Goal: Transaction & Acquisition: Purchase product/service

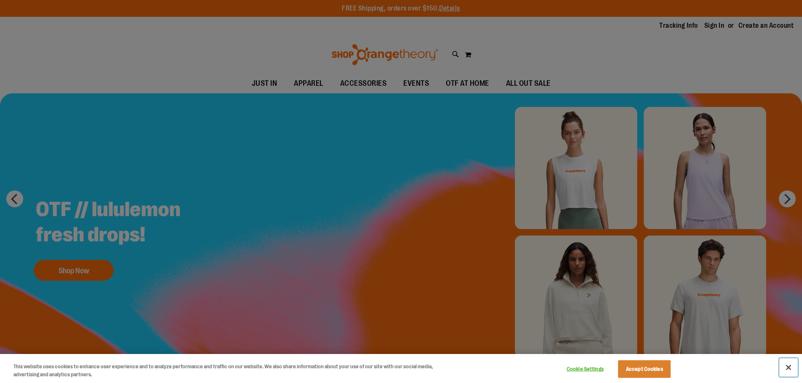
click at [791, 370] on button "Close" at bounding box center [788, 368] width 19 height 19
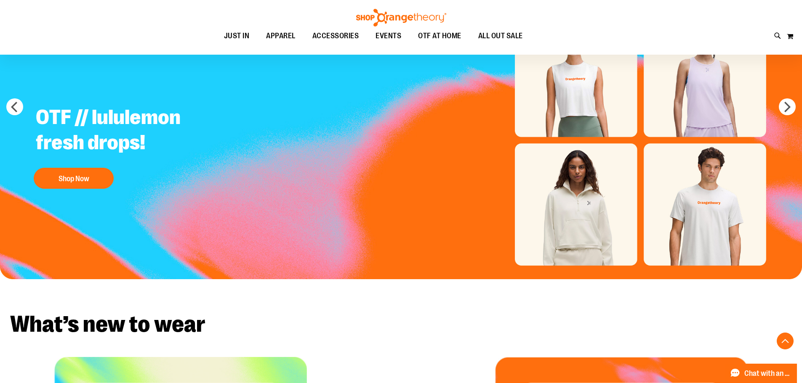
scroll to position [42, 0]
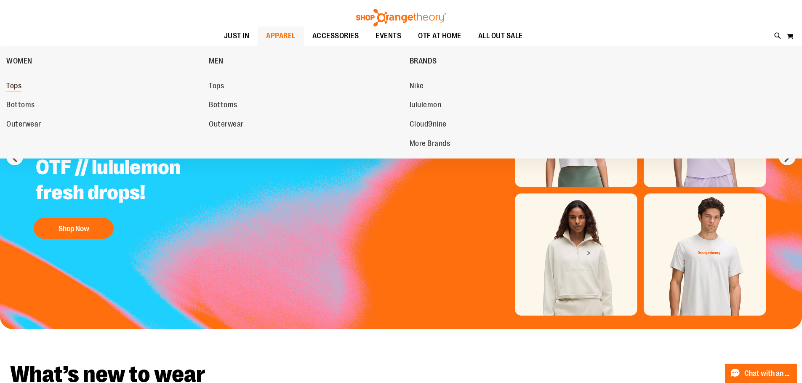
click at [13, 87] on span "Tops" at bounding box center [13, 87] width 15 height 11
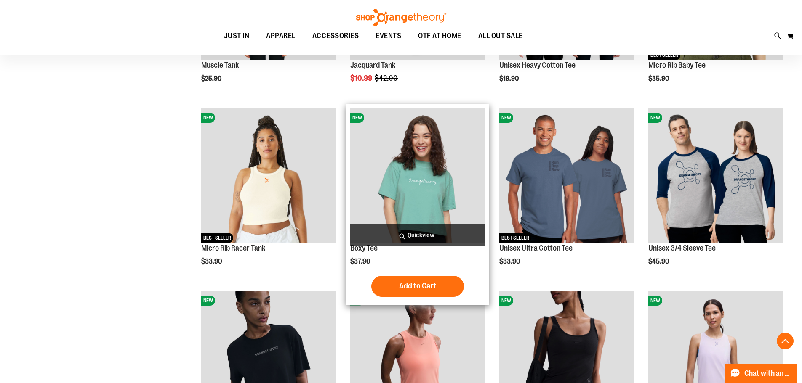
scroll to position [252, 0]
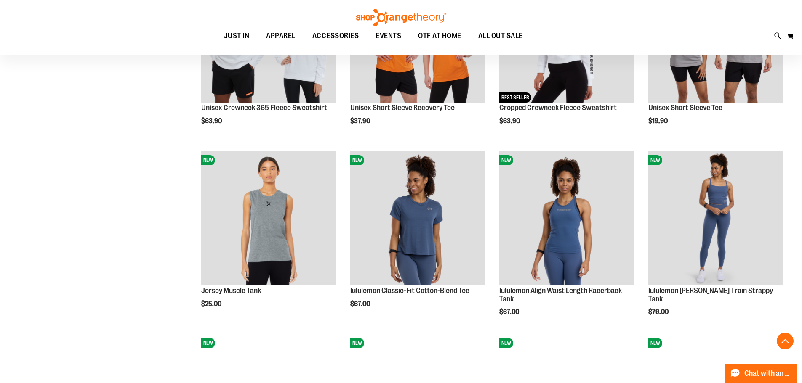
scroll to position [757, 0]
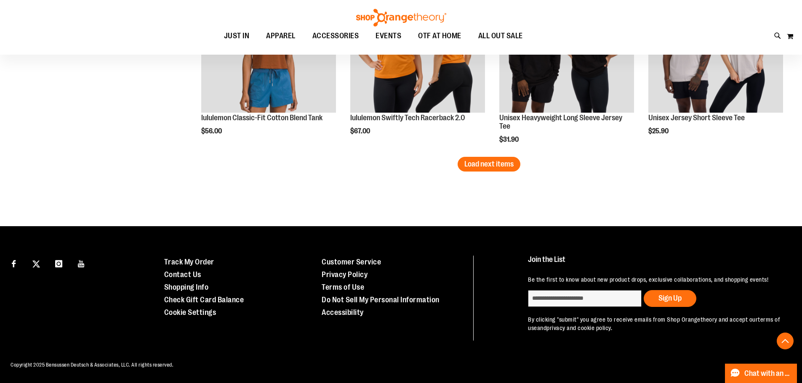
scroll to position [1665, 0]
click at [473, 160] on span "Load next items" at bounding box center [488, 164] width 49 height 8
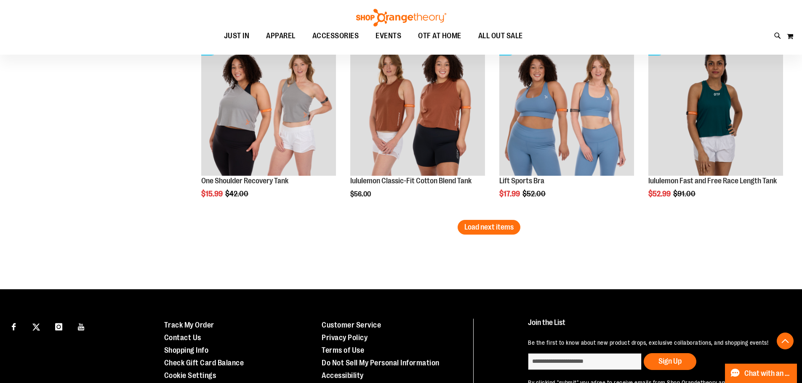
scroll to position [2212, 0]
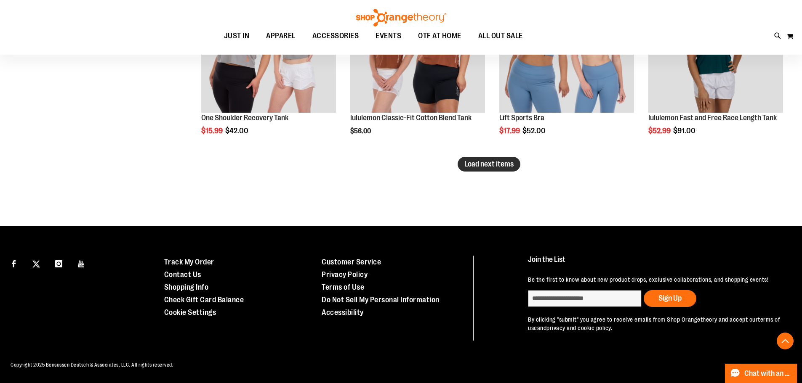
click at [498, 160] on span "Load next items" at bounding box center [488, 164] width 49 height 8
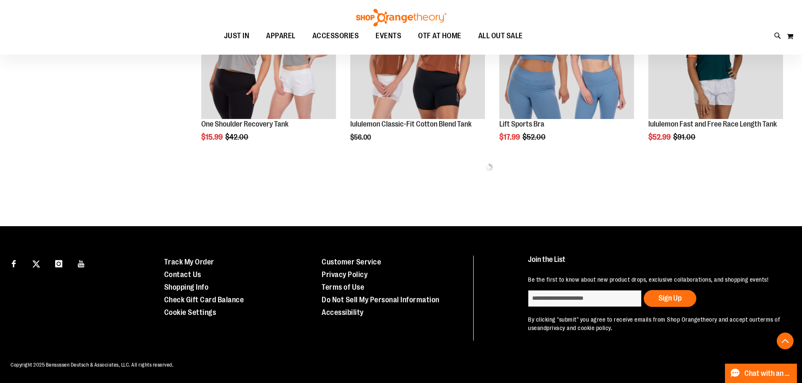
scroll to position [2212, 0]
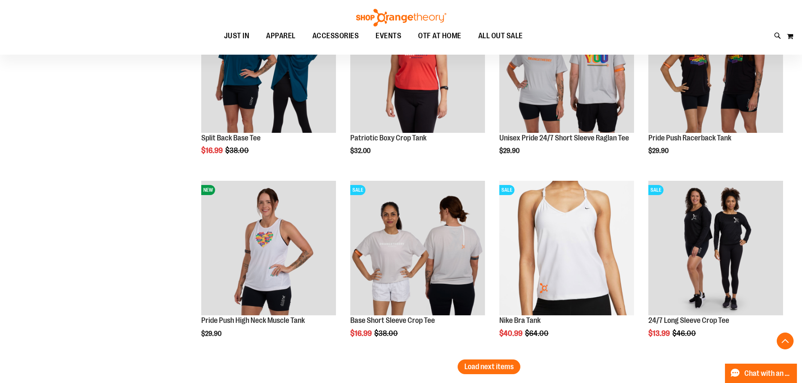
scroll to position [2591, 0]
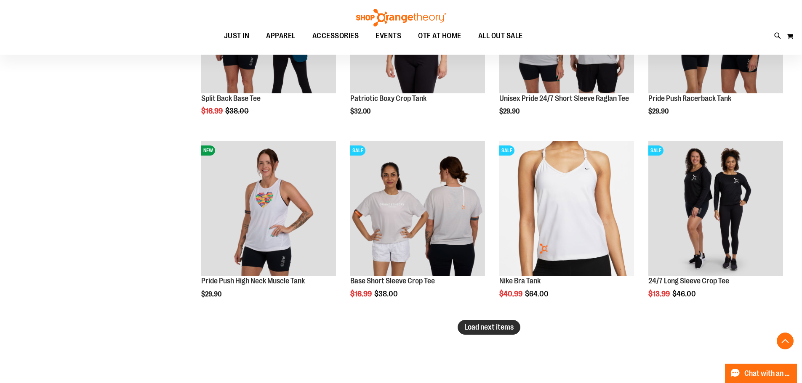
click at [493, 325] on span "Load next items" at bounding box center [488, 327] width 49 height 8
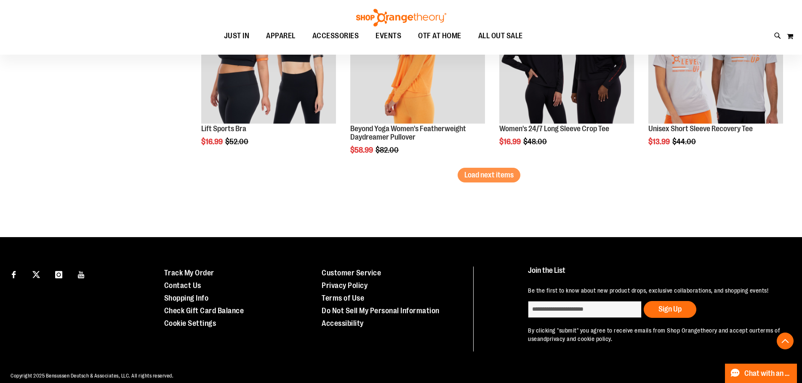
scroll to position [3306, 0]
